Goal: Browse casually: Explore the website without a specific task or goal

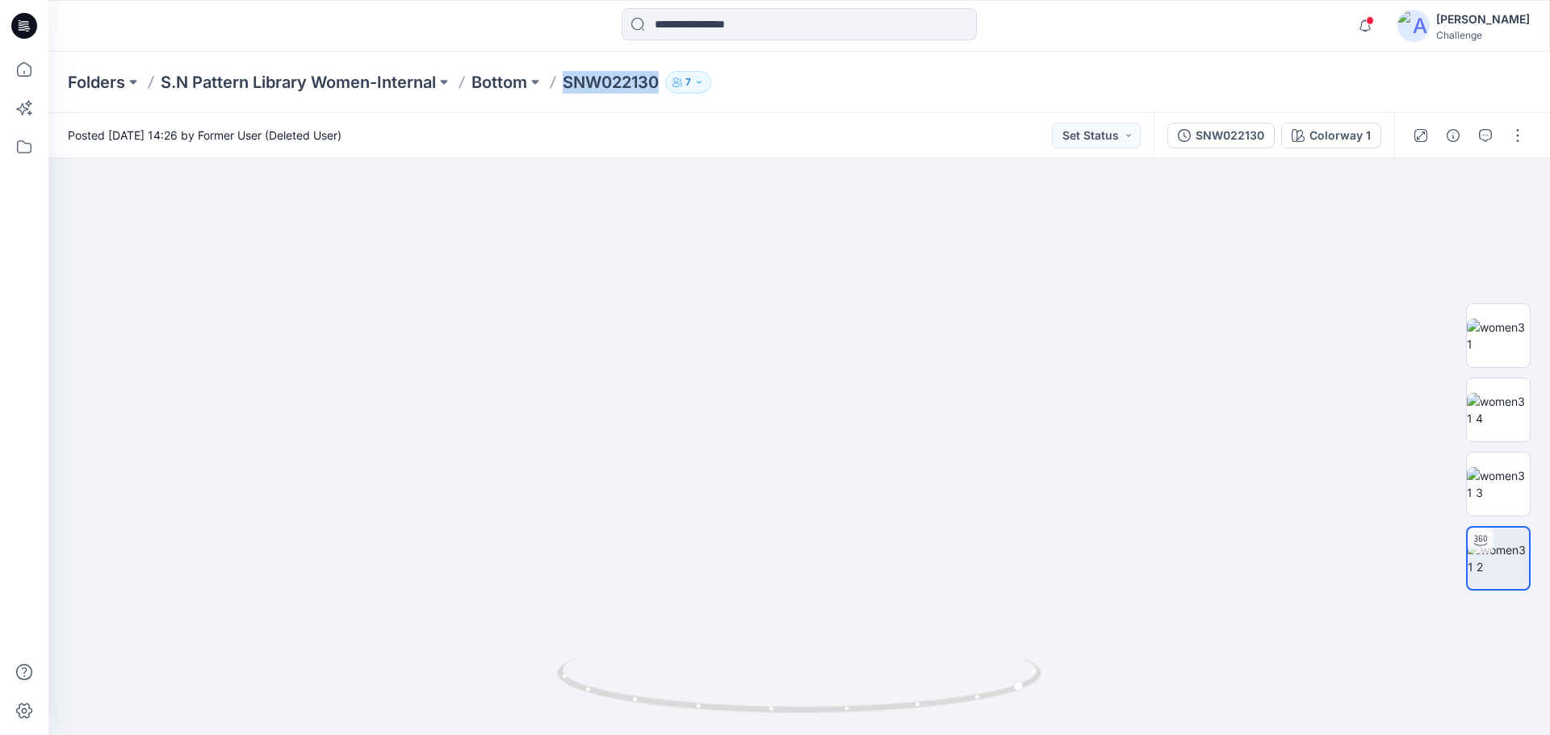
click at [674, 91] on div "Folders S.N Pattern Library Women-Internal Bottom SNW022130 7" at bounding box center [736, 82] width 1337 height 23
drag, startPoint x: 1027, startPoint y: 692, endPoint x: 860, endPoint y: 718, distance: 169.1
click at [860, 718] on icon at bounding box center [801, 687] width 488 height 61
drag, startPoint x: 845, startPoint y: 584, endPoint x: 811, endPoint y: 319, distance: 267.7
click at [811, 319] on img at bounding box center [799, 325] width 984 height 820
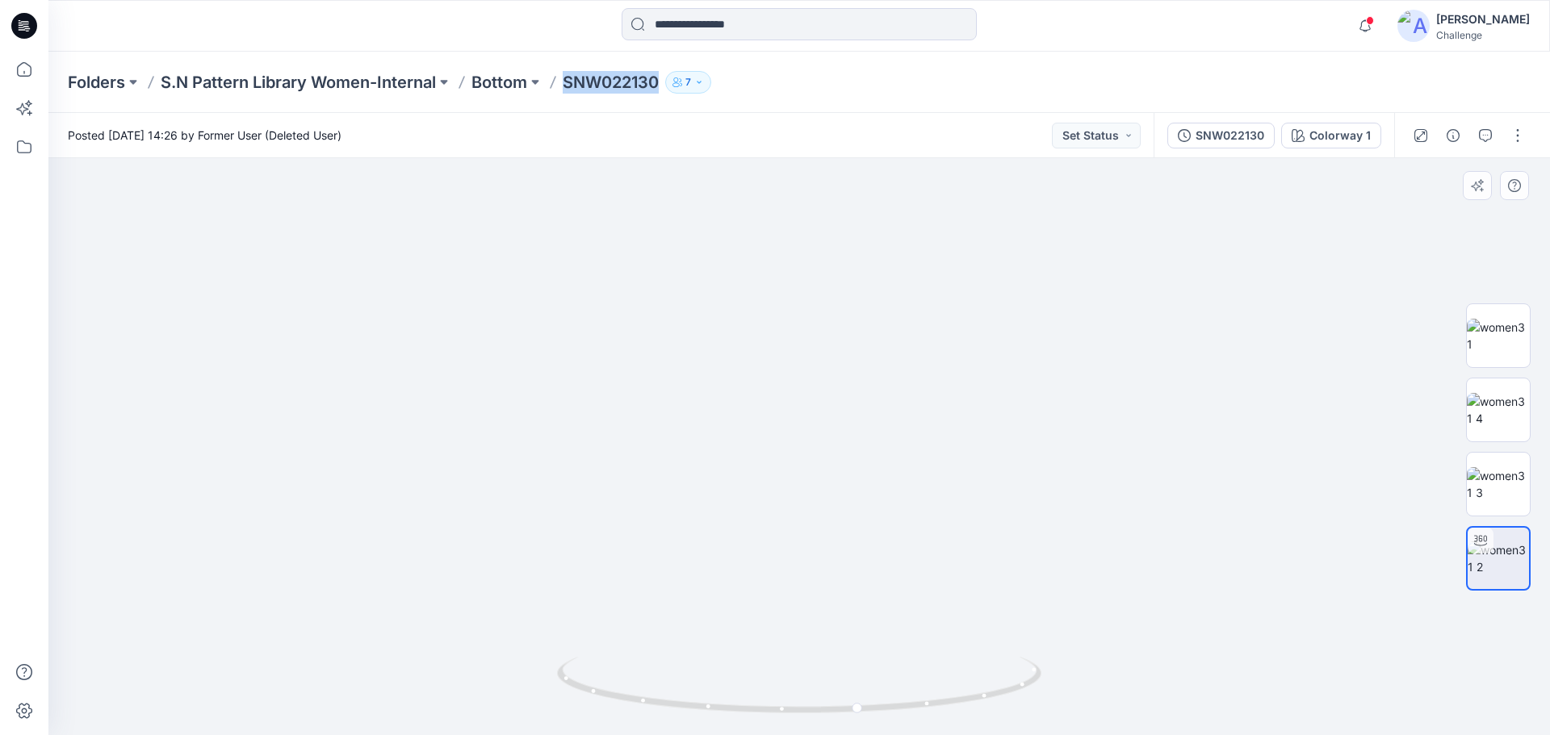
drag, startPoint x: 836, startPoint y: 456, endPoint x: 837, endPoint y: 383, distance: 73.5
click at [837, 383] on img at bounding box center [799, 246] width 984 height 978
drag, startPoint x: 831, startPoint y: 420, endPoint x: 827, endPoint y: 640, distance: 220.4
click at [827, 640] on img at bounding box center [798, 409] width 821 height 651
drag, startPoint x: 916, startPoint y: 446, endPoint x: 917, endPoint y: 455, distance: 8.9
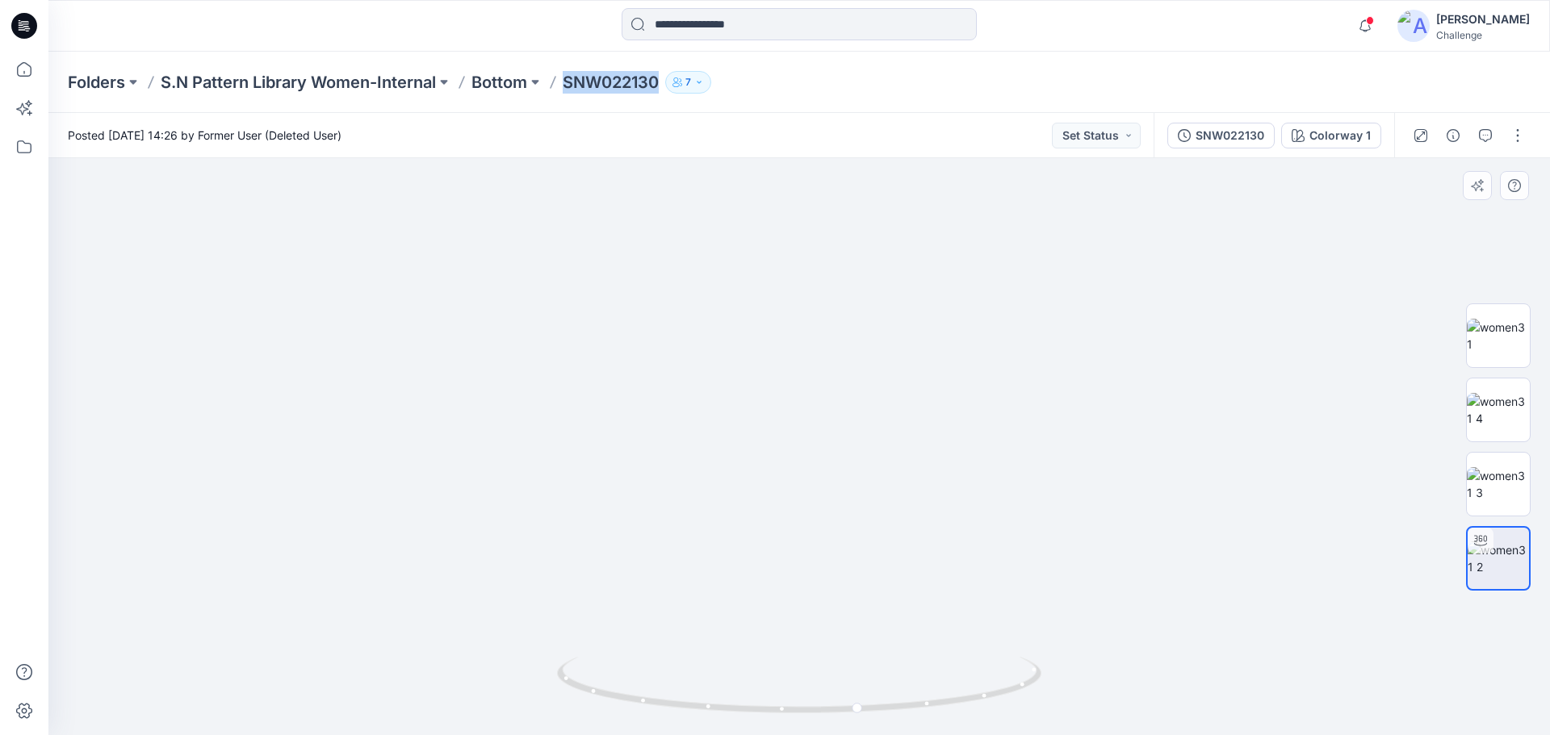
click at [917, 455] on img at bounding box center [801, 411] width 1574 height 650
drag, startPoint x: 858, startPoint y: 709, endPoint x: 1054, endPoint y: 724, distance: 196.7
click at [1054, 724] on div at bounding box center [798, 446] width 1501 height 577
drag, startPoint x: 872, startPoint y: 511, endPoint x: 853, endPoint y: 305, distance: 206.7
click at [853, 307] on img at bounding box center [794, 349] width 1574 height 771
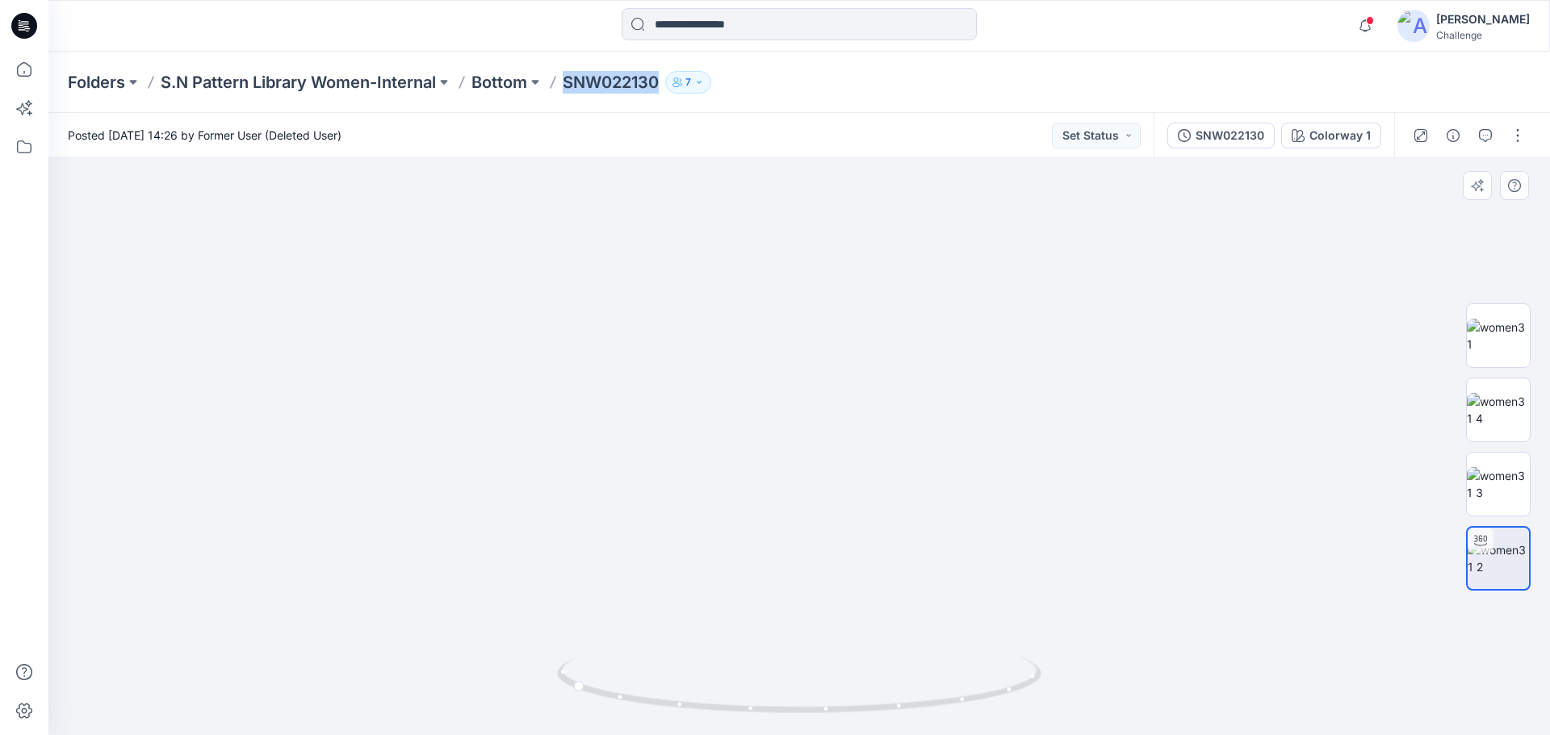
drag, startPoint x: 877, startPoint y: 547, endPoint x: 868, endPoint y: 204, distance: 343.2
click at [868, 204] on img at bounding box center [766, 85] width 1574 height 1300
drag, startPoint x: 855, startPoint y: 529, endPoint x: 856, endPoint y: 332, distance: 196.9
drag, startPoint x: 579, startPoint y: 688, endPoint x: 792, endPoint y: 711, distance: 214.3
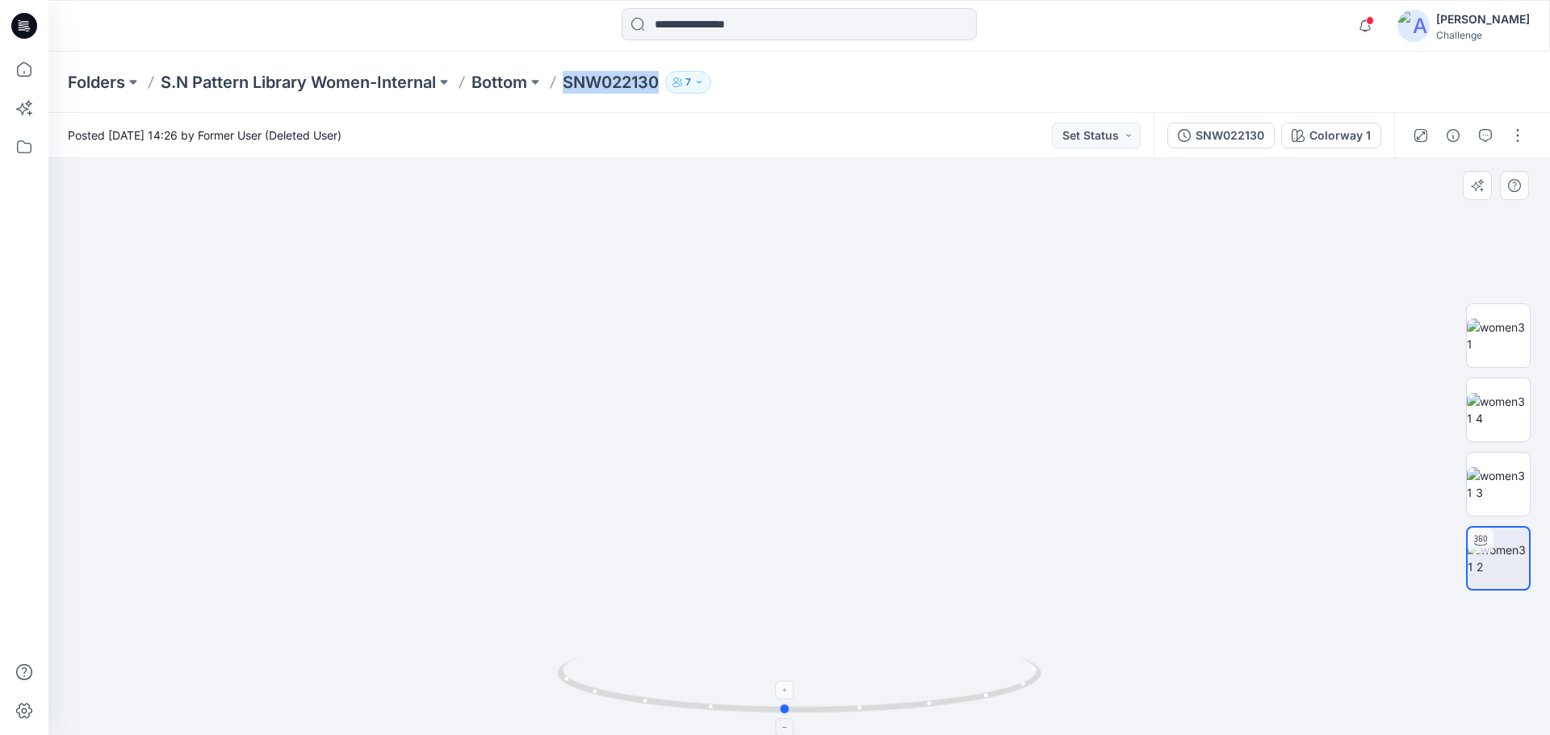
click at [792, 711] on icon at bounding box center [801, 687] width 488 height 61
drag, startPoint x: 801, startPoint y: 626, endPoint x: 792, endPoint y: 773, distance: 147.2
click at [792, 734] on html "Notifications Your style SNM023720 is ready [DATE] 13:03 Your style SNM023760 i…" at bounding box center [775, 367] width 1550 height 735
drag, startPoint x: 750, startPoint y: 457, endPoint x: 712, endPoint y: 773, distance: 318.7
click at [712, 734] on html "Notifications Your style SNM023720 is ready [DATE] 13:03 Your style SNM023760 i…" at bounding box center [775, 367] width 1550 height 735
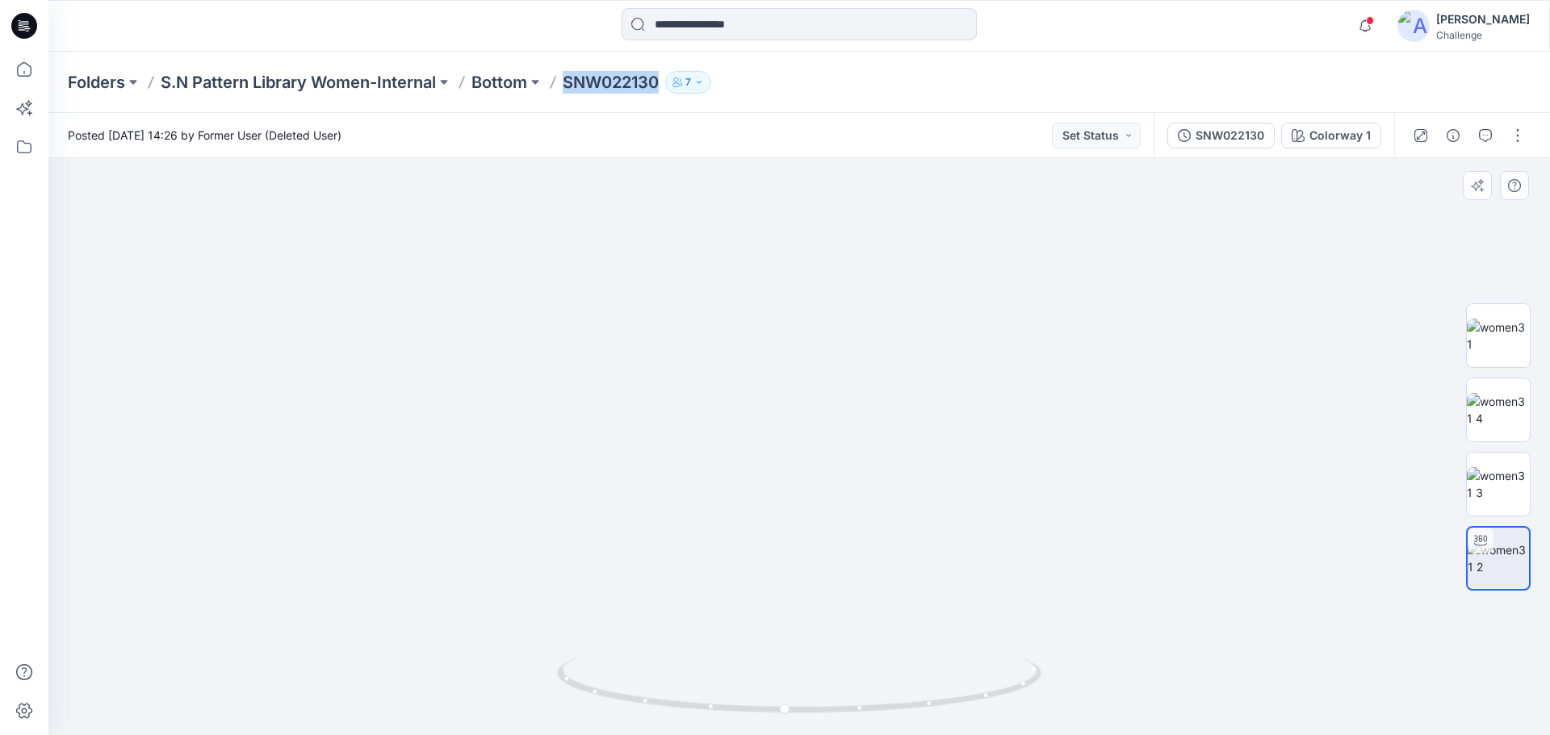
drag, startPoint x: 734, startPoint y: 491, endPoint x: 722, endPoint y: 638, distance: 148.2
click at [722, 638] on img at bounding box center [763, 337] width 1574 height 796
drag, startPoint x: 801, startPoint y: 715, endPoint x: 673, endPoint y: 689, distance: 130.9
click at [673, 689] on icon at bounding box center [801, 687] width 488 height 61
drag, startPoint x: 679, startPoint y: 705, endPoint x: 561, endPoint y: 701, distance: 117.9
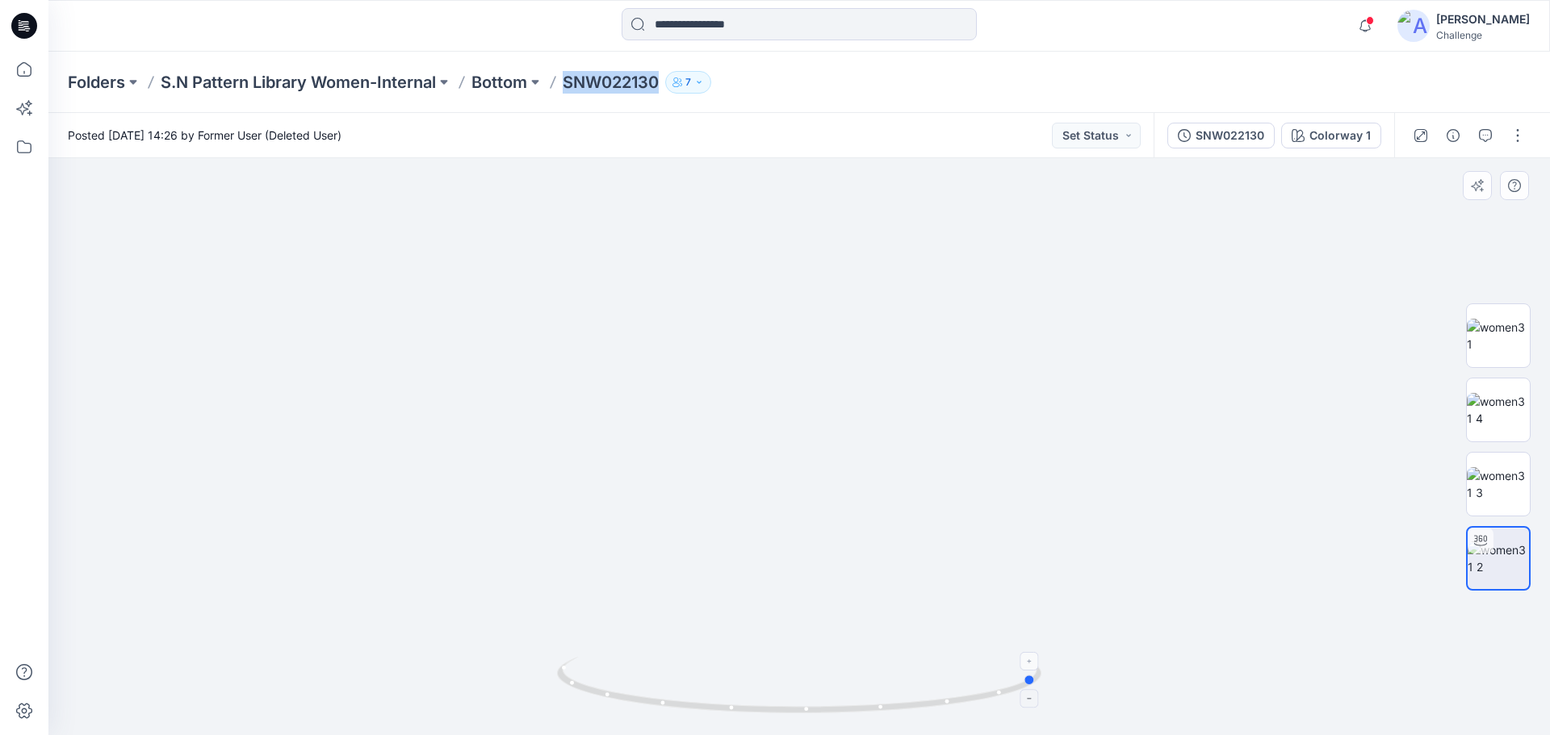
click at [561, 701] on icon at bounding box center [801, 687] width 488 height 61
drag, startPoint x: 669, startPoint y: 713, endPoint x: 934, endPoint y: 718, distance: 264.8
click at [934, 718] on div at bounding box center [799, 695] width 484 height 81
